Goal: Find specific page/section: Find specific page/section

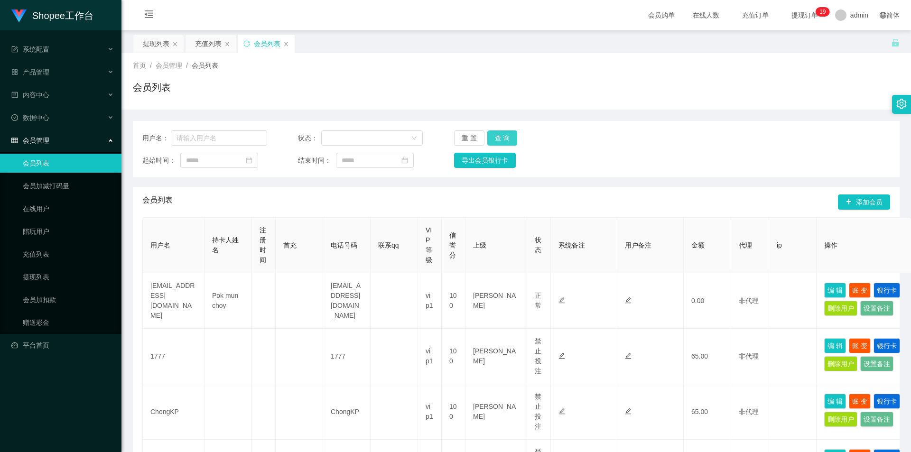
click at [499, 140] on button "查 询" at bounding box center [502, 137] width 30 height 15
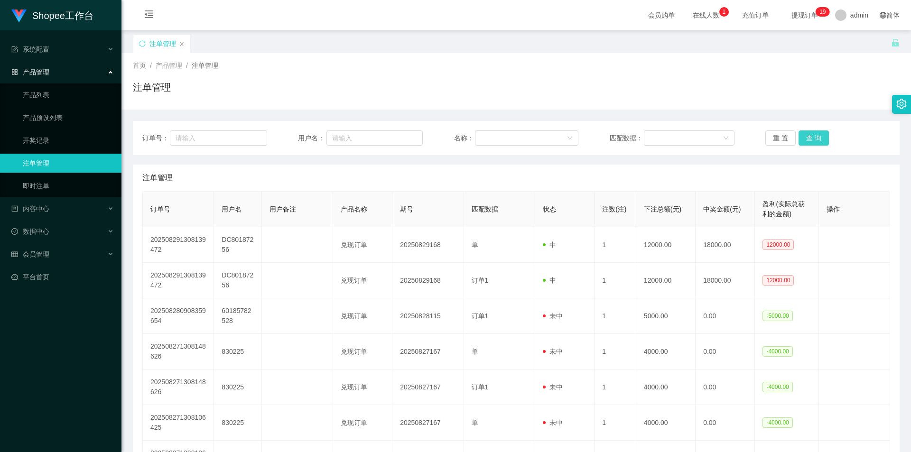
click at [811, 137] on button "查 询" at bounding box center [814, 137] width 30 height 15
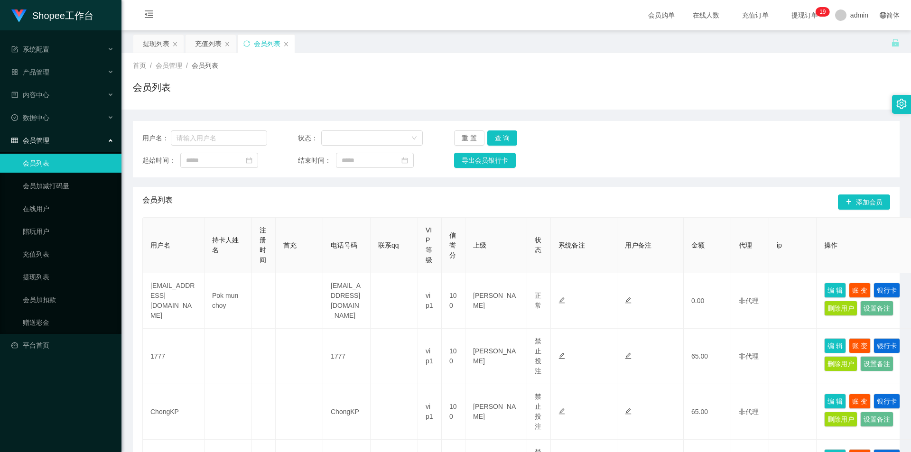
click at [790, 17] on span "提现订单 0 1 2 3 4 5 6 7 8 9 0 1 2 3 4 5 6 7 8 9 0 1 2 3 4 5 6 7 8 9 0 1 2 3 4 5 6 …" at bounding box center [805, 15] width 36 height 7
